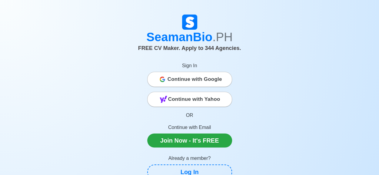
click at [182, 83] on span "Continue with Google" at bounding box center [195, 79] width 55 height 12
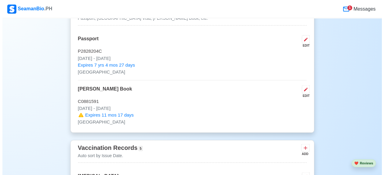
scroll to position [512, 0]
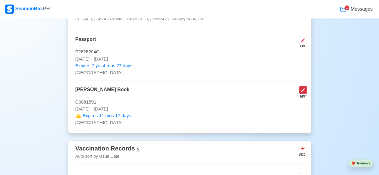
click at [304, 89] on icon at bounding box center [303, 90] width 4 height 4
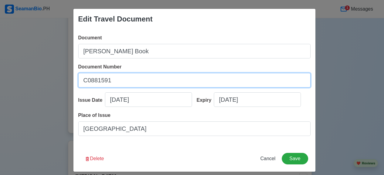
click at [169, 80] on input "C0881591" at bounding box center [194, 80] width 232 height 15
type input "C"
type input "a"
type input "A0402876"
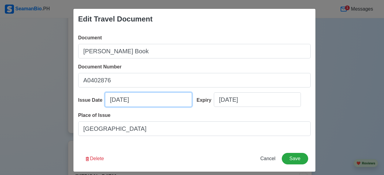
select select "****"
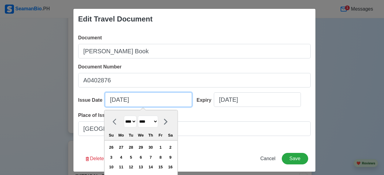
click at [141, 102] on input "07/29/2016" at bounding box center [148, 99] width 87 height 15
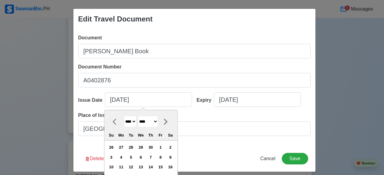
click at [147, 123] on select "******* ******** ***** ***** *** **** **** ****** ********* ******* ******** **…" at bounding box center [148, 122] width 20 height 12
select select "****"
click at [138, 116] on select "******* ******** ***** ***** *** **** **** ****** ********* ******* ******** **…" at bounding box center [148, 122] width 20 height 12
click at [127, 119] on select "**** **** **** **** **** **** **** **** **** **** **** **** **** **** **** ****…" at bounding box center [130, 122] width 13 height 12
select select "****"
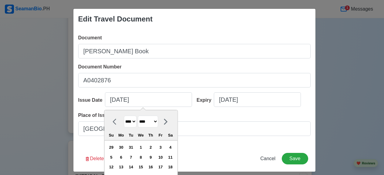
click at [124, 116] on select "**** **** **** **** **** **** **** **** **** **** **** **** **** **** **** ****…" at bounding box center [130, 122] width 13 height 12
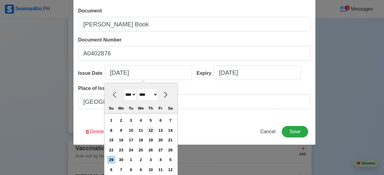
scroll to position [30, 0]
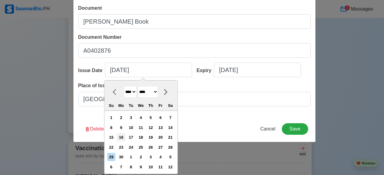
click at [119, 134] on div "16" at bounding box center [121, 137] width 8 height 8
type input "06/16/2025"
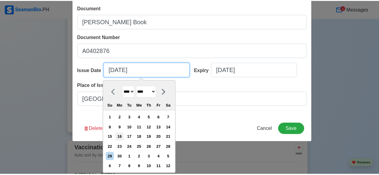
scroll to position [5, 0]
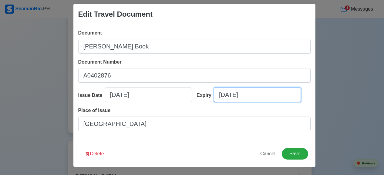
select select "****"
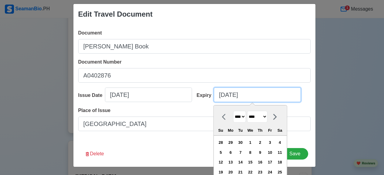
click at [253, 97] on input "07/27/2026" at bounding box center [257, 95] width 87 height 15
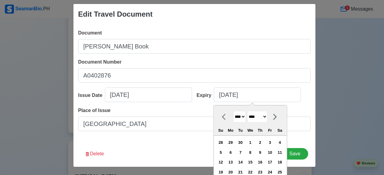
click at [236, 117] on select "**** **** **** **** **** **** **** **** **** **** **** **** **** **** **** ****…" at bounding box center [239, 117] width 13 height 12
select select "****"
click at [233, 111] on select "**** **** **** **** **** **** **** **** **** **** **** **** **** **** **** ****…" at bounding box center [239, 117] width 13 height 12
click at [254, 119] on select "******* ******** ***** ***** *** **** **** ****** ********* ******* ******** **…" at bounding box center [257, 117] width 20 height 12
select select "****"
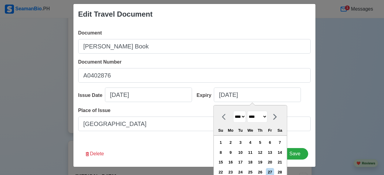
click at [247, 111] on select "******* ******** ***** ***** *** **** **** ****** ********* ******* ******** **…" at bounding box center [257, 117] width 20 height 12
click at [279, 156] on div "9" at bounding box center [279, 152] width 8 height 8
type input "06/09/2035"
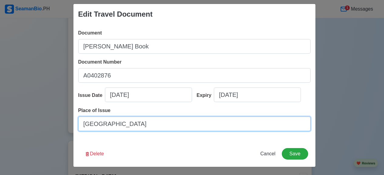
click at [190, 124] on input "Manila city" at bounding box center [194, 124] width 232 height 15
type input "ZAMBOANGA CITY"
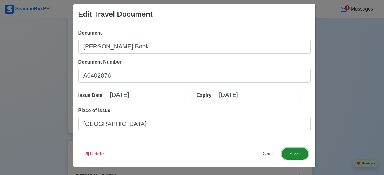
click at [299, 155] on button "Save" at bounding box center [294, 154] width 26 height 12
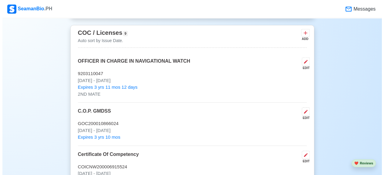
scroll to position [914, 0]
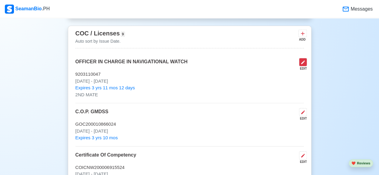
click at [301, 61] on icon at bounding box center [303, 62] width 5 height 5
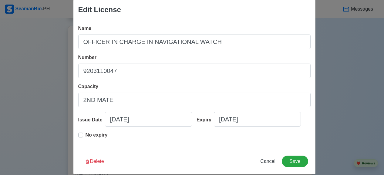
scroll to position [8, 0]
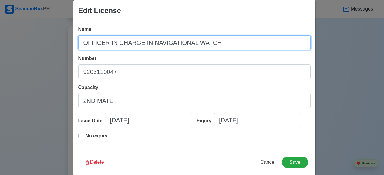
click at [245, 42] on input "OFFICER IN CHARGE IN NAVIGATIONAL WATCH" at bounding box center [194, 42] width 232 height 15
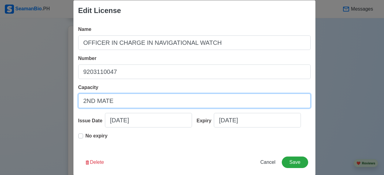
drag, startPoint x: 146, startPoint y: 98, endPoint x: 28, endPoint y: 108, distance: 117.6
click at [28, 108] on div "Edit License Name OFFICER IN CHARGE IN NAVIGATIONAL WATCH Number 9203110047 Cap…" at bounding box center [192, 87] width 384 height 175
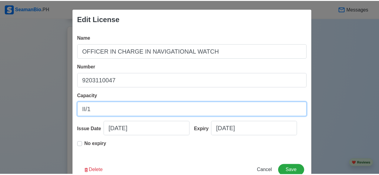
scroll to position [17, 0]
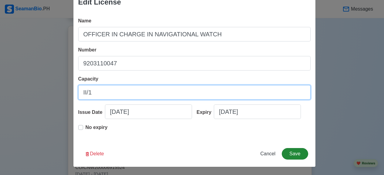
type input "II/1"
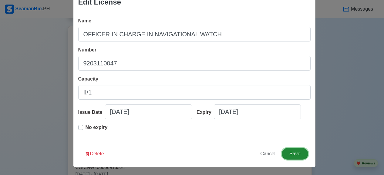
click at [295, 155] on button "Save" at bounding box center [294, 154] width 26 height 12
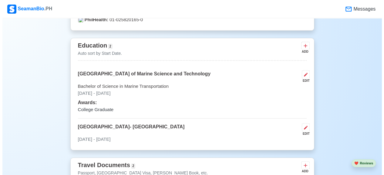
scroll to position [359, 0]
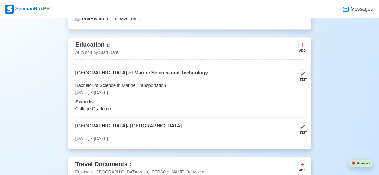
click at [304, 78] on div "EDIT" at bounding box center [302, 80] width 10 height 5
select select "November"
select select "2024"
select select "November"
select select "2024"
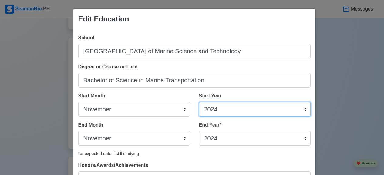
click at [218, 111] on select "2025 2024 2023 2022 2021 2020 2019 2018 2017 2016 2015 2014 2013 2012 2011 2010…" at bounding box center [254, 109] width 111 height 15
select select "2009"
click at [199, 102] on select "2025 2024 2023 2022 2021 2020 2019 2018 2017 2016 2015 2014 2013 2012 2011 2010…" at bounding box center [254, 109] width 111 height 15
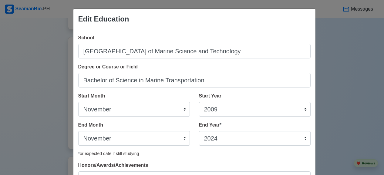
click at [211, 130] on div "End Year * 2035 2034 2033 2032 2031 2030 2029 2028 2027 2026 2025 2024 2023 202…" at bounding box center [254, 133] width 111 height 24
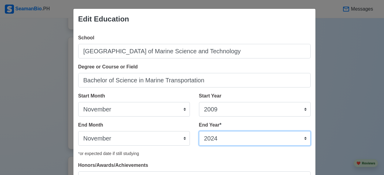
click at [214, 136] on select "2035 2034 2033 2032 2031 2030 2029 2028 2027 2026 2025 2024 2023 2022 2021 2020…" at bounding box center [254, 138] width 111 height 15
select select "2013"
click at [199, 131] on select "2035 2034 2033 2032 2031 2030 2029 2028 2027 2026 2025 2024 2023 2022 2021 2020…" at bounding box center [254, 138] width 111 height 15
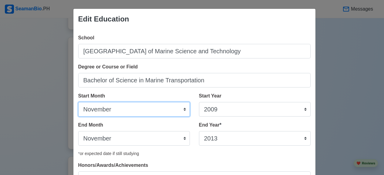
click at [147, 106] on select "January February March April May June July August September October November De…" at bounding box center [133, 109] width 111 height 15
select select "June"
click at [78, 102] on select "January February March April May June July August September October November De…" at bounding box center [133, 109] width 111 height 15
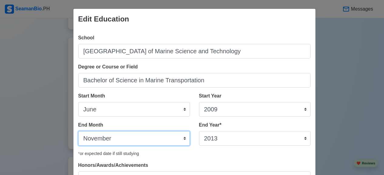
click at [127, 140] on select "January February March April May June July August September October November De…" at bounding box center [133, 138] width 111 height 15
select select "December"
click at [78, 131] on select "January February March April May June July August September October November De…" at bounding box center [133, 138] width 111 height 15
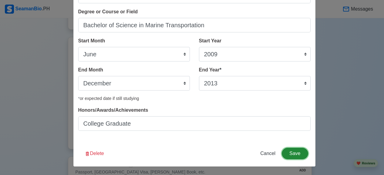
click at [293, 149] on button "Save" at bounding box center [294, 154] width 26 height 12
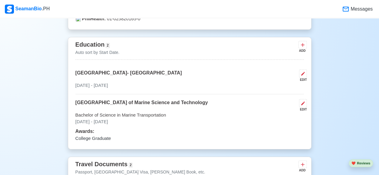
click at [300, 78] on div "EDIT" at bounding box center [302, 80] width 10 height 5
select select "November"
select select "2024"
select select "November"
select select "2024"
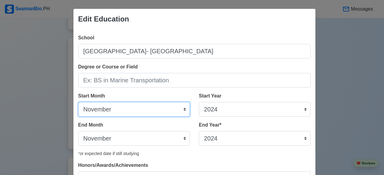
click at [158, 113] on select "January February March April May June July August September October November De…" at bounding box center [133, 109] width 111 height 15
select select "June"
click at [78, 102] on select "January February March April May June July August September October November De…" at bounding box center [133, 109] width 111 height 15
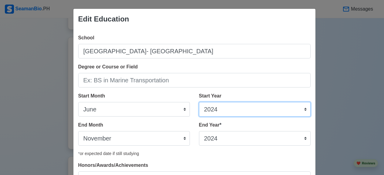
click at [211, 109] on select "2025 2024 2023 2022 2021 2020 2019 2018 2017 2016 2015 2014 2013 2012 2011 2010…" at bounding box center [254, 109] width 111 height 15
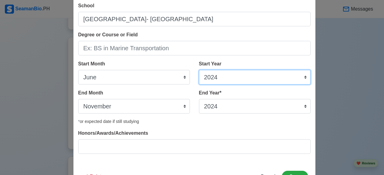
scroll to position [28, 0]
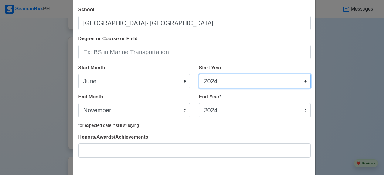
click at [220, 81] on select "2025 2024 2023 2022 2021 2020 2019 2018 2017 2016 2015 2014 2013 2012 2011 2010…" at bounding box center [254, 81] width 111 height 15
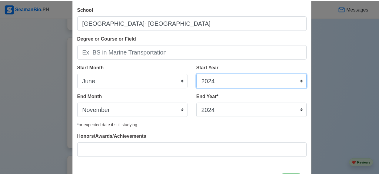
scroll to position [55, 0]
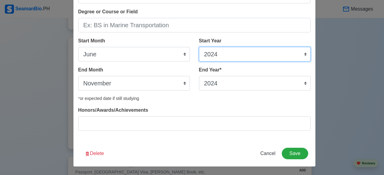
click at [218, 55] on select "2025 2024 2023 2022 2021 2020 2019 2018 2017 2016 2015 2014 2013 2012 2011 2010…" at bounding box center [254, 54] width 111 height 15
click at [233, 57] on select "2025 2024 2023 2022 2021 2020 2019 2018 2017 2016 2015 2014 2013 2012 2011 2010…" at bounding box center [254, 54] width 111 height 15
select select "2005"
click at [199, 47] on select "2025 2024 2023 2022 2021 2020 2019 2018 2017 2016 2015 2014 2013 2012 2011 2010…" at bounding box center [254, 54] width 111 height 15
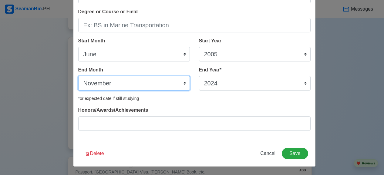
click at [173, 89] on select "January February March April May June July August September October November De…" at bounding box center [133, 83] width 111 height 15
select select "May"
click at [78, 76] on select "January February March April May June July August September October November De…" at bounding box center [133, 83] width 111 height 15
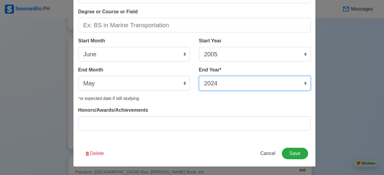
click at [203, 81] on select "2035 2034 2033 2032 2031 2030 2029 2028 2027 2026 2025 2024 2023 2022 2021 2020…" at bounding box center [254, 83] width 111 height 15
select select "2009"
click at [199, 76] on select "2035 2034 2033 2032 2031 2030 2029 2028 2027 2026 2025 2024 2023 2022 2021 2020…" at bounding box center [254, 83] width 111 height 15
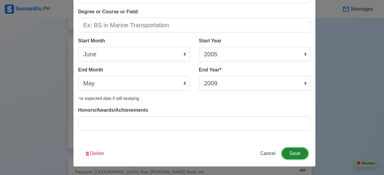
click at [288, 156] on button "Save" at bounding box center [294, 154] width 26 height 12
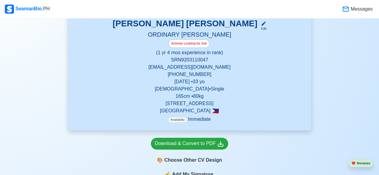
scroll to position [90, 0]
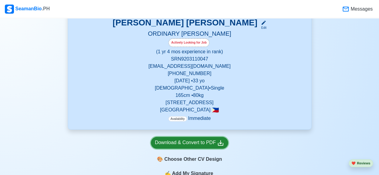
click at [191, 144] on div "Download & Convert to PDF" at bounding box center [189, 143] width 69 height 8
click at [201, 140] on div "Download & Convert to PDF" at bounding box center [189, 143] width 69 height 8
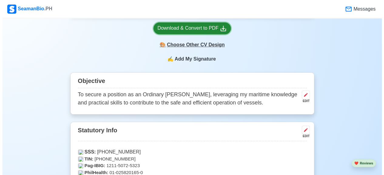
scroll to position [191, 0]
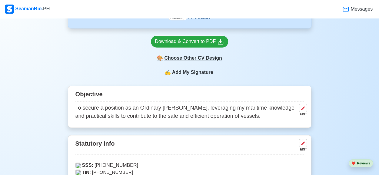
click at [194, 58] on div "🎨 Choose Other CV Design" at bounding box center [189, 58] width 77 height 12
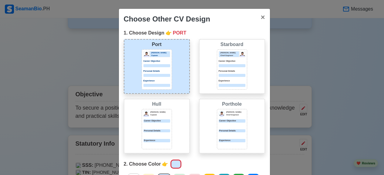
click at [225, 71] on p "Personal Details" at bounding box center [231, 71] width 27 height 3
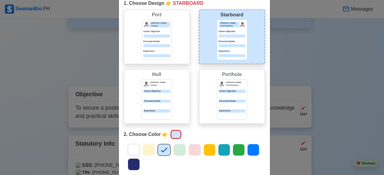
scroll to position [30, 0]
click at [222, 98] on div "Jeffrey Gil Chief Engineer Career Objective Personal Details Experience" at bounding box center [232, 99] width 30 height 40
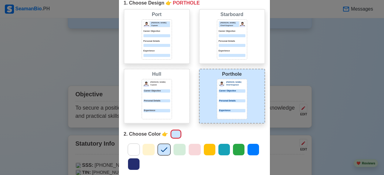
click at [222, 98] on div "Jeffrey Gil Chief Engineer Career Objective Personal Details Experience" at bounding box center [232, 99] width 30 height 40
click at [205, 147] on icon at bounding box center [209, 149] width 9 height 9
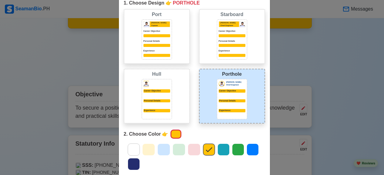
click at [233, 148] on icon at bounding box center [237, 149] width 9 height 9
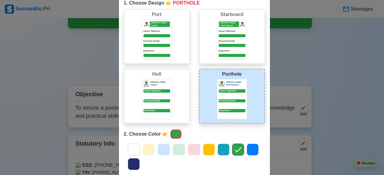
click at [248, 147] on icon at bounding box center [252, 149] width 9 height 9
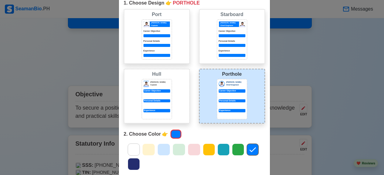
scroll to position [81, 0]
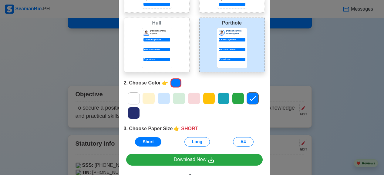
click at [146, 100] on icon at bounding box center [148, 98] width 9 height 9
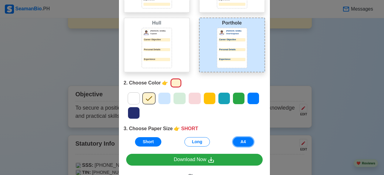
click at [238, 141] on button "A4" at bounding box center [243, 141] width 21 height 9
click at [251, 98] on icon at bounding box center [253, 98] width 6 height 5
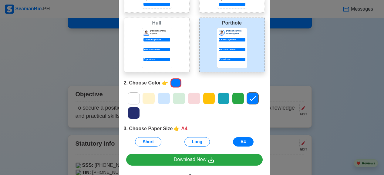
click at [159, 97] on icon at bounding box center [163, 98] width 9 height 9
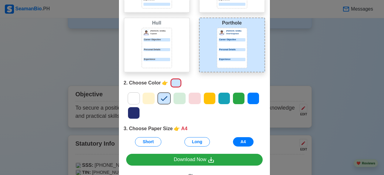
click at [222, 99] on icon at bounding box center [223, 98] width 9 height 9
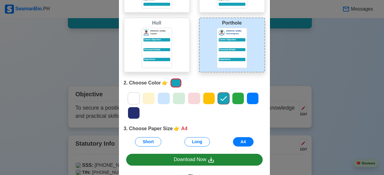
scroll to position [104, 0]
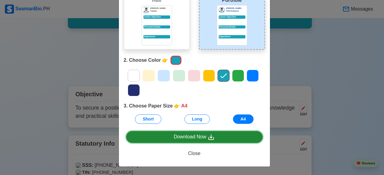
click at [193, 137] on div "Download Now" at bounding box center [194, 137] width 41 height 8
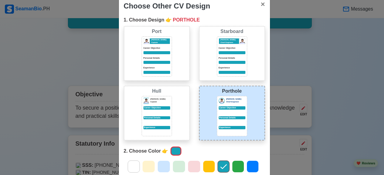
scroll to position [8, 0]
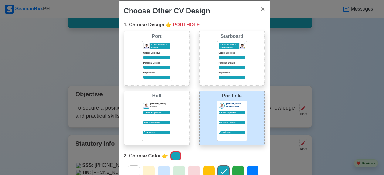
click at [169, 55] on div "Port Donald Cris Captain Career Objective Personal Details Experience" at bounding box center [157, 58] width 66 height 55
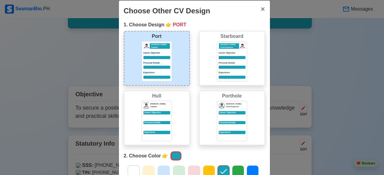
click at [169, 55] on div "Port Donald Cris Captain Career Objective Personal Details Experience" at bounding box center [157, 58] width 66 height 55
click at [217, 61] on div "Jeffrey Gil Chief Engineer Career Objective Personal Details Experience" at bounding box center [232, 61] width 30 height 40
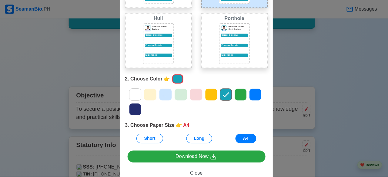
scroll to position [86, 0]
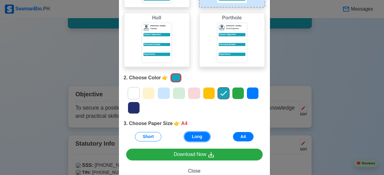
click at [196, 136] on button "Long" at bounding box center [196, 136] width 25 height 9
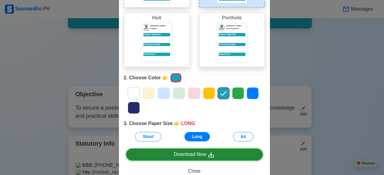
click at [199, 158] on link "Download Now" at bounding box center [194, 155] width 136 height 12
click at [211, 154] on icon at bounding box center [210, 154] width 7 height 7
